Goal: Task Accomplishment & Management: Complete application form

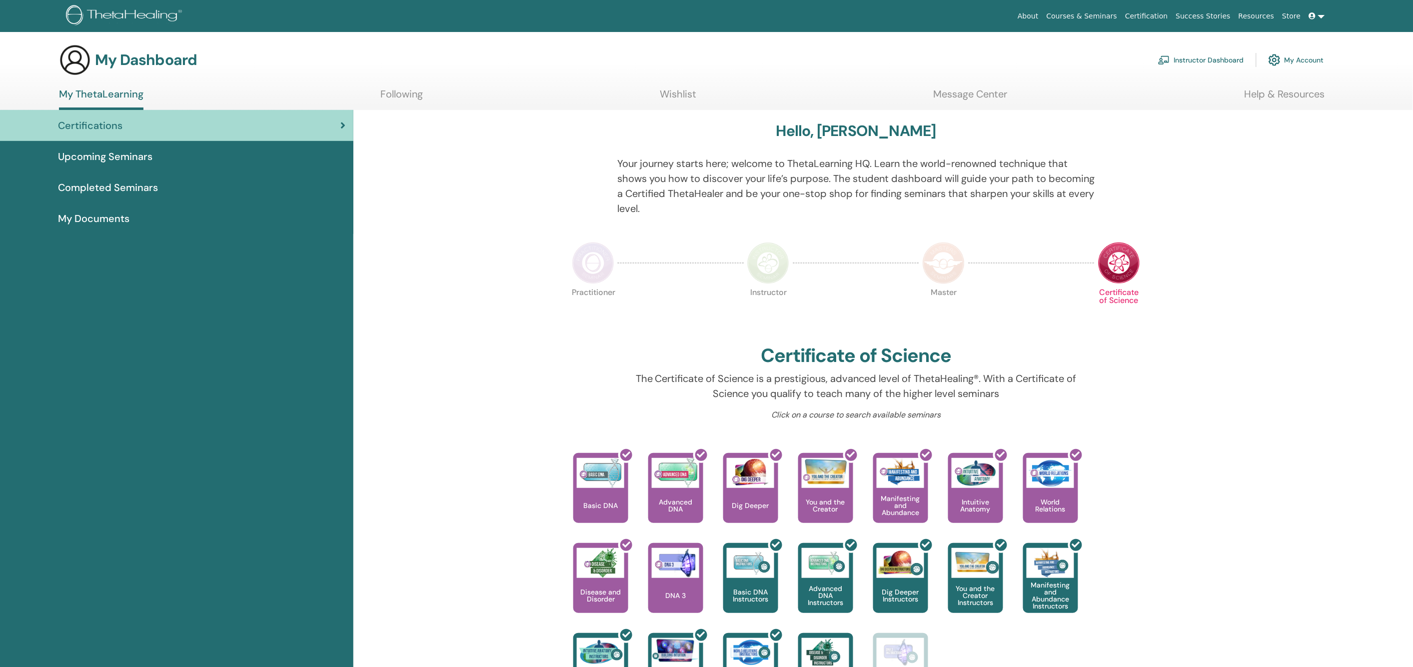
click at [1273, 90] on link "Help & Resources" at bounding box center [1284, 97] width 80 height 19
click at [1277, 95] on link "Help & Resources" at bounding box center [1284, 97] width 80 height 19
click at [1270, 93] on link "Help & Resources" at bounding box center [1284, 97] width 80 height 19
click at [1308, 91] on link "Help & Resources" at bounding box center [1284, 97] width 80 height 19
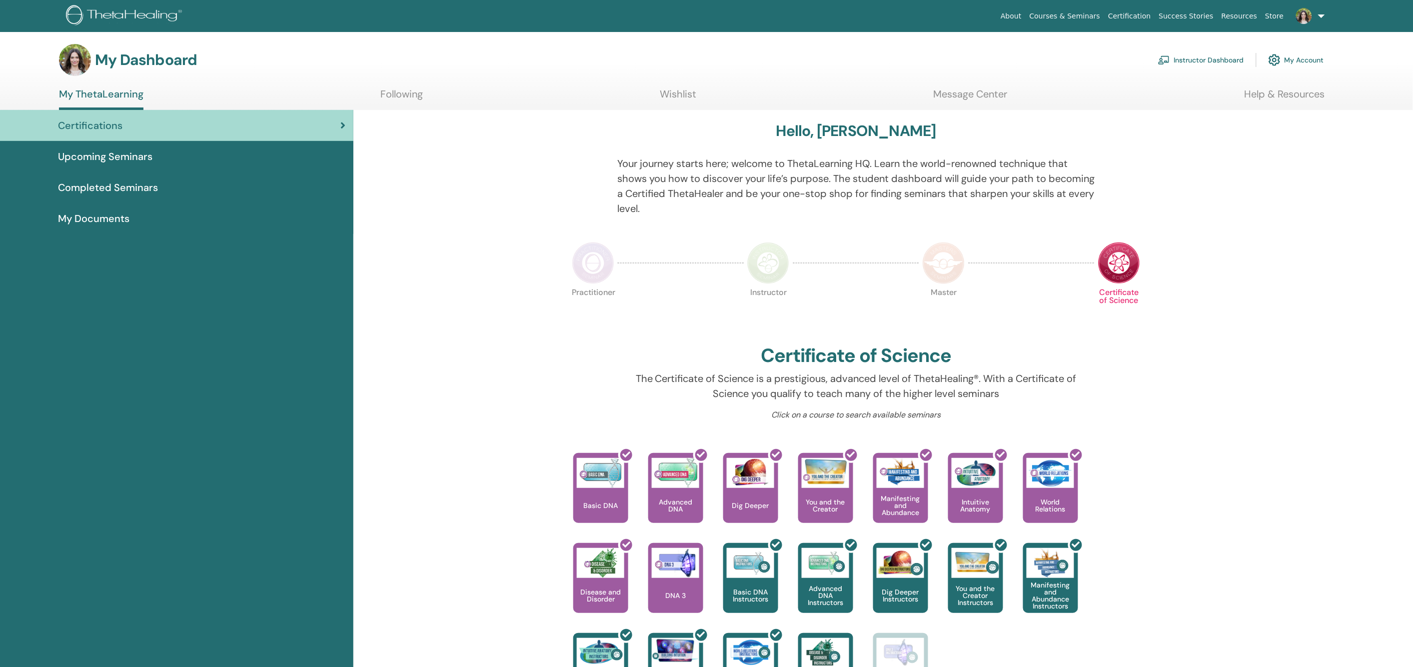
click at [1321, 15] on link at bounding box center [1308, 16] width 41 height 32
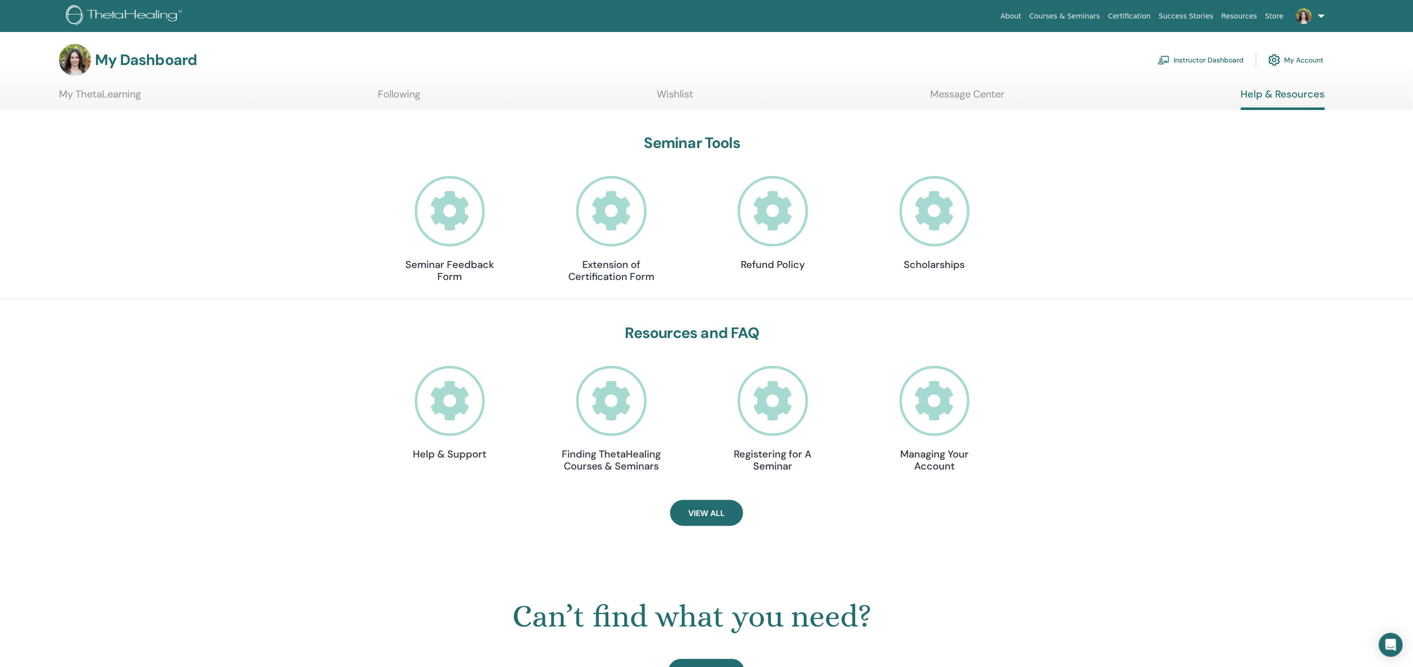
click at [461, 393] on icon at bounding box center [450, 401] width 70 height 70
click at [1207, 60] on link "Instructor Dashboard" at bounding box center [1201, 60] width 86 height 22
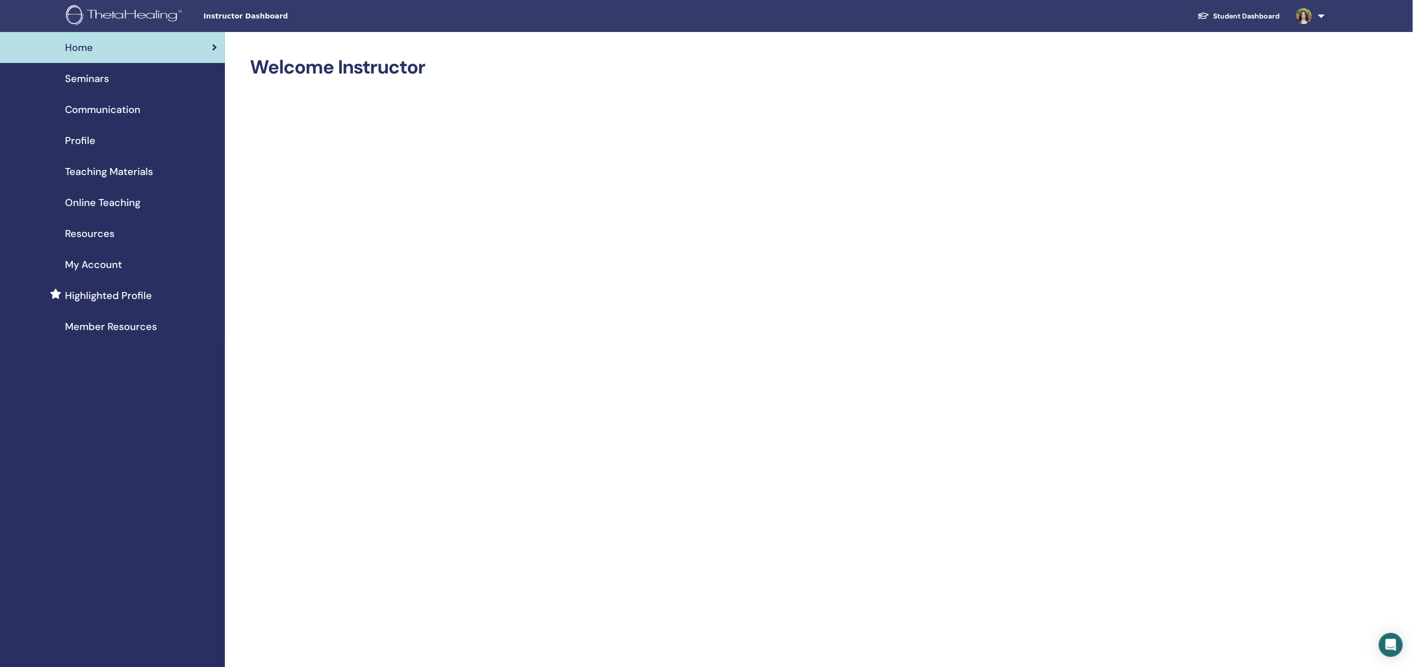
click at [120, 81] on div "Seminars" at bounding box center [112, 78] width 209 height 15
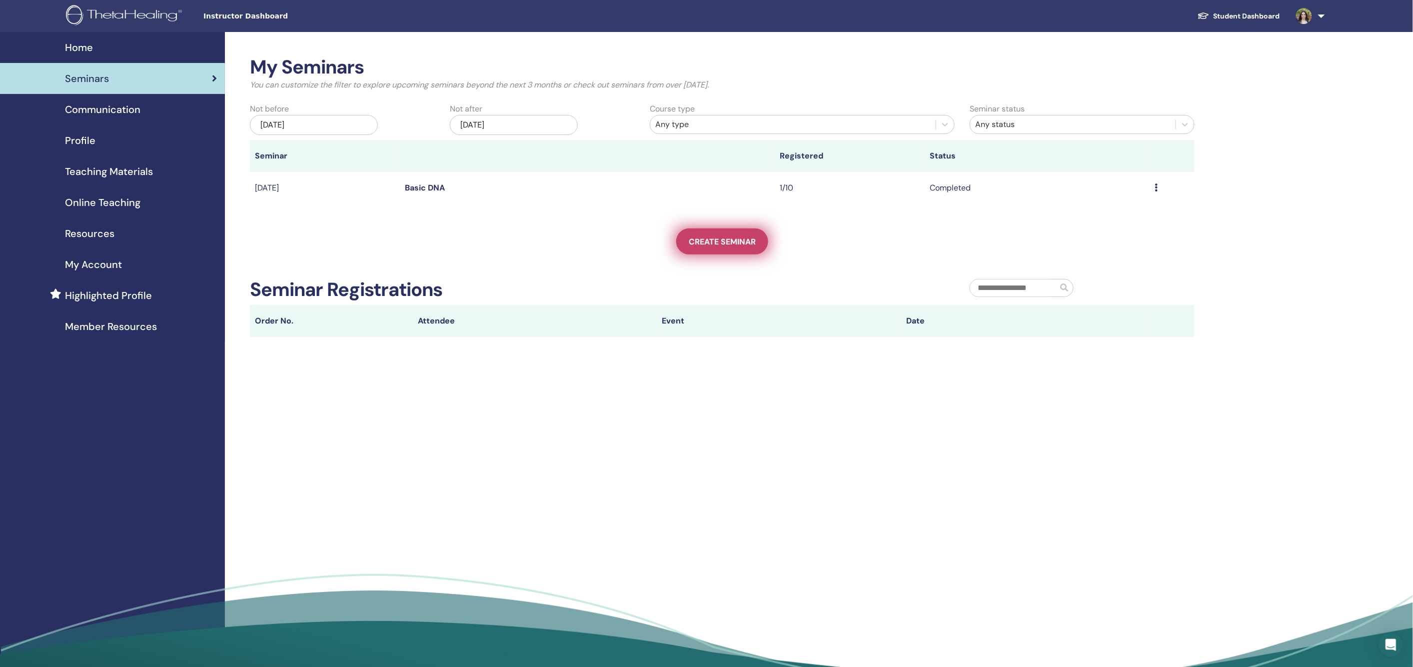
click at [743, 240] on span "Create seminar" at bounding box center [722, 241] width 67 height 10
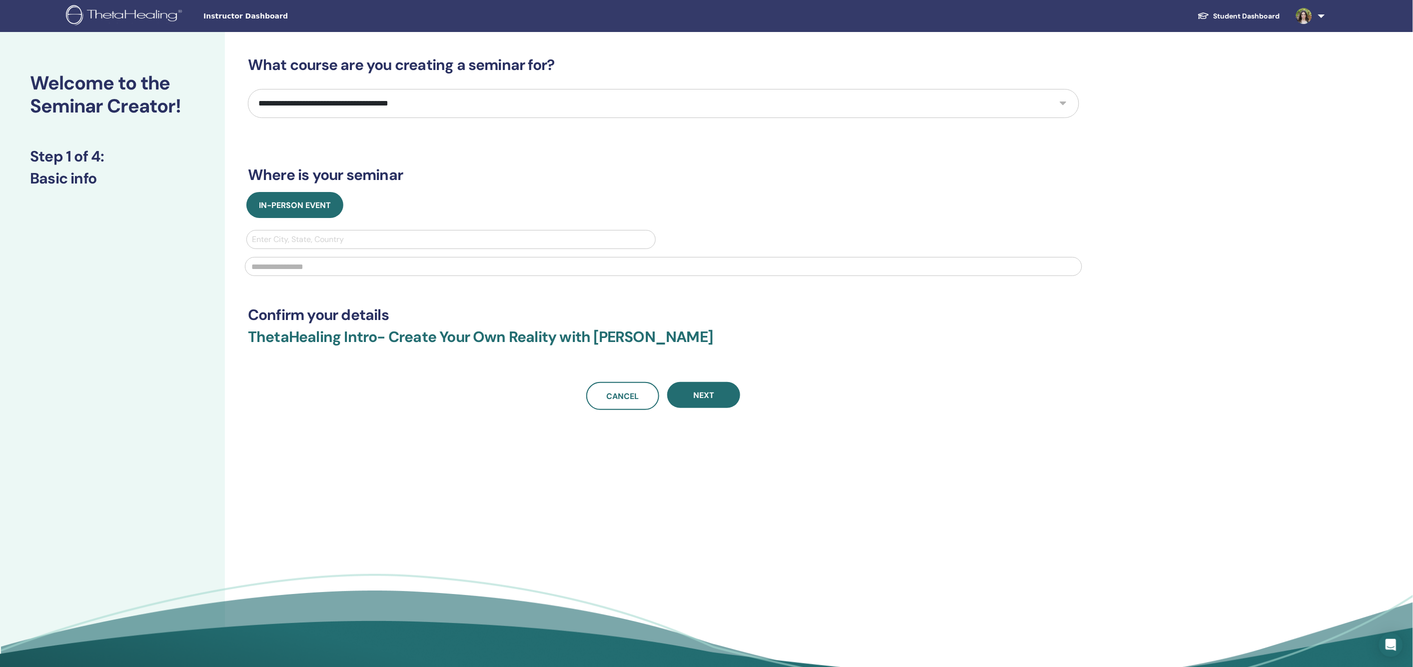
click at [340, 109] on select "**********" at bounding box center [663, 103] width 831 height 29
select select "*"
click at [248, 89] on select "**********" at bounding box center [663, 103] width 831 height 29
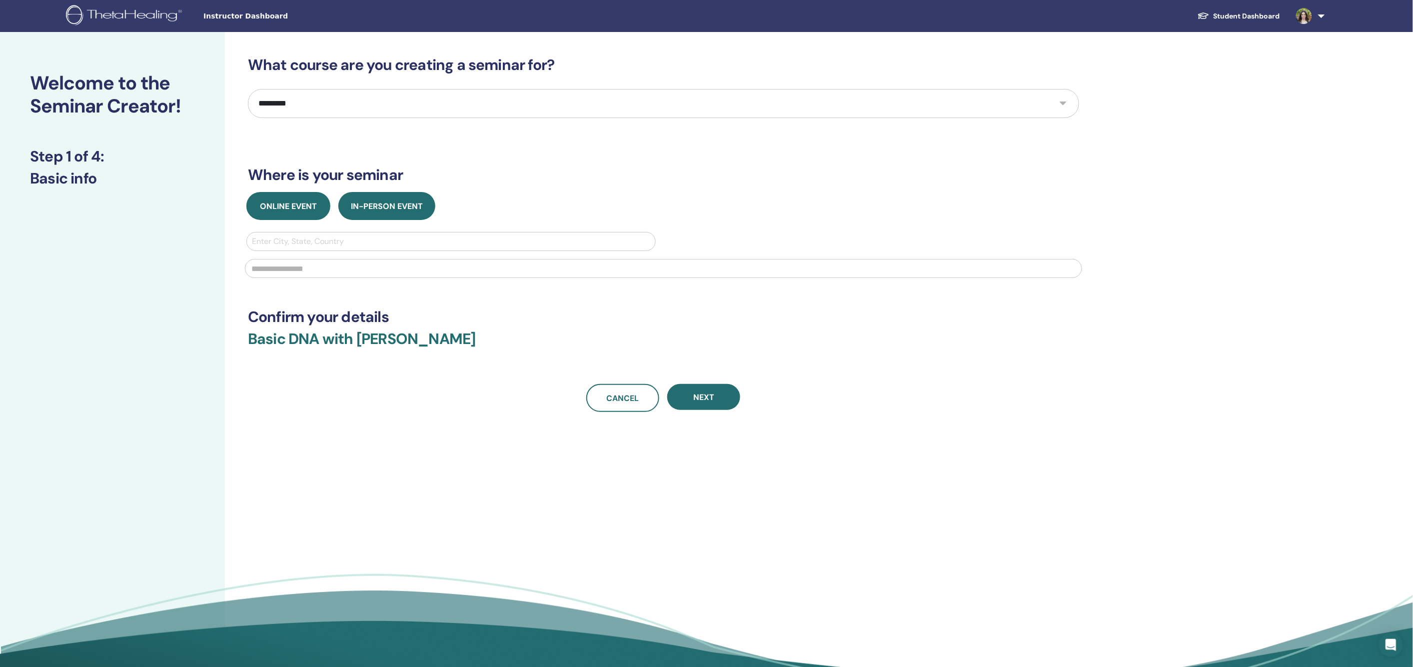
click at [295, 203] on span "Online Event" at bounding box center [288, 206] width 57 height 10
